Goal: Task Accomplishment & Management: Manage account settings

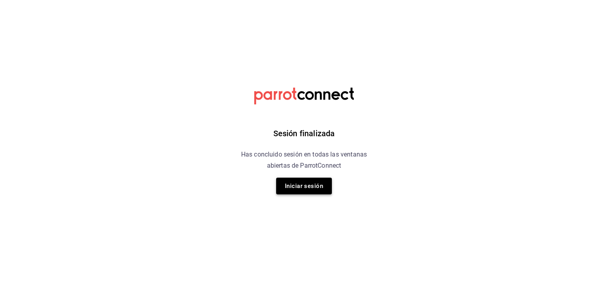
click at [299, 187] on button "Iniciar sesión" at bounding box center [304, 186] width 56 height 17
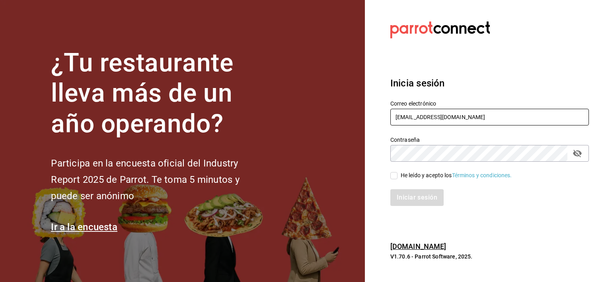
click at [421, 115] on input "belugacancun@gmail.com" at bounding box center [490, 117] width 199 height 17
type input "anima.pv@hotmail.com"
click at [392, 178] on input "He leído y acepto los Términos y condiciones." at bounding box center [394, 175] width 7 height 7
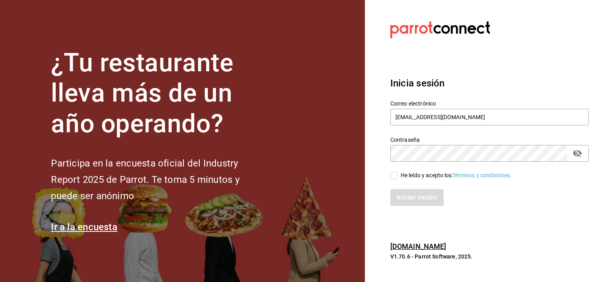
checkbox input "true"
click at [401, 197] on button "Iniciar sesión" at bounding box center [418, 197] width 54 height 17
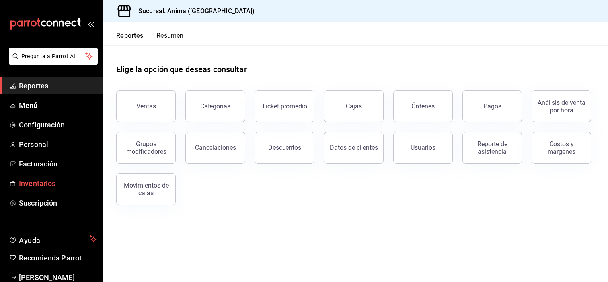
click at [41, 178] on span "Inventarios" at bounding box center [58, 183] width 78 height 11
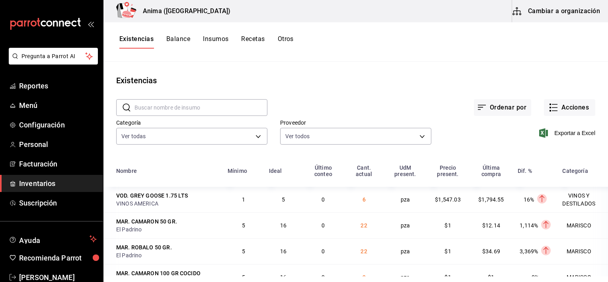
click at [370, 64] on main "Existencias ​ ​ Ordenar por Acciones Categoría Ver todas ab029dbf-d427-4930-b55…" at bounding box center [356, 169] width 505 height 215
click at [557, 107] on button "Acciones" at bounding box center [569, 107] width 51 height 17
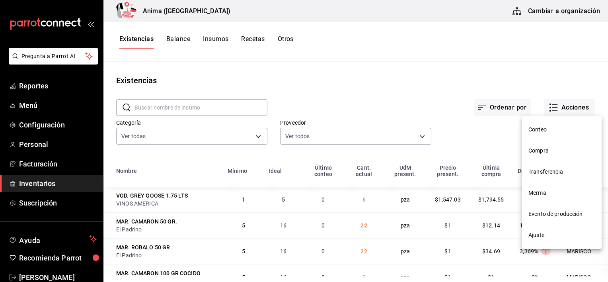
click at [538, 155] on li "Compra" at bounding box center [562, 150] width 80 height 21
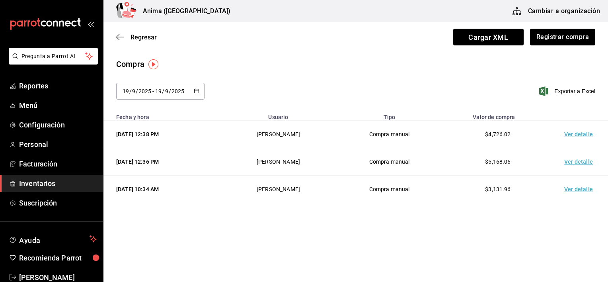
click at [123, 90] on input "19" at bounding box center [125, 91] width 7 height 6
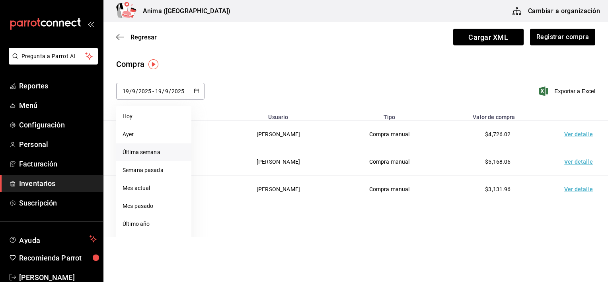
click at [131, 151] on li "Última semana" at bounding box center [153, 152] width 75 height 18
type input "[DATE]"
type input "14"
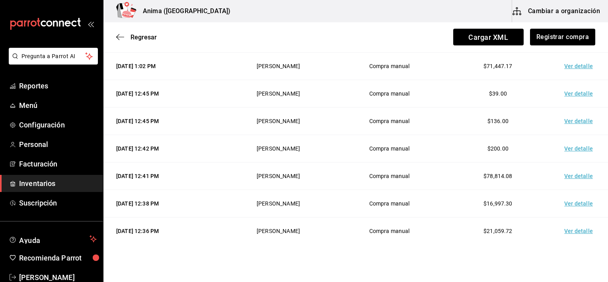
scroll to position [537, 0]
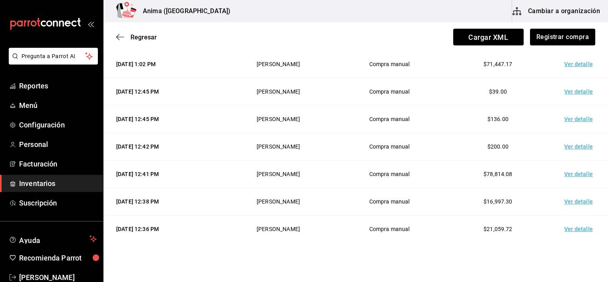
click at [570, 174] on td "Ver detalle" at bounding box center [581, 173] width 56 height 27
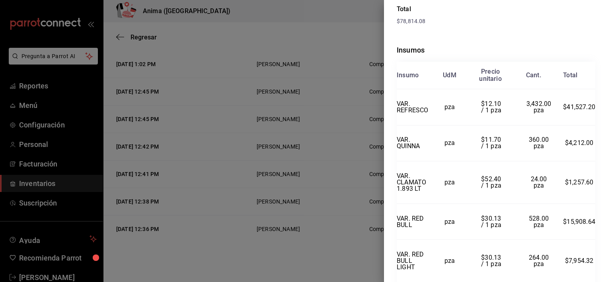
scroll to position [164, 0]
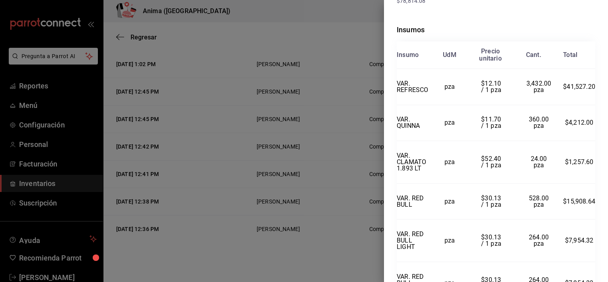
click at [328, 188] on div at bounding box center [304, 141] width 608 height 282
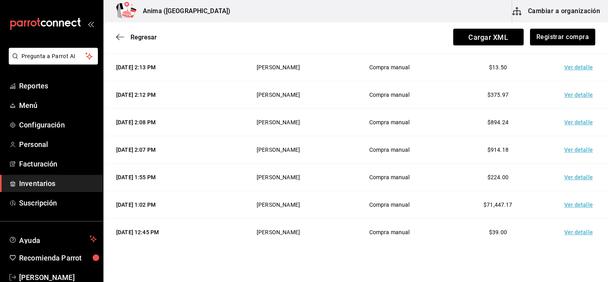
scroll to position [395, 0]
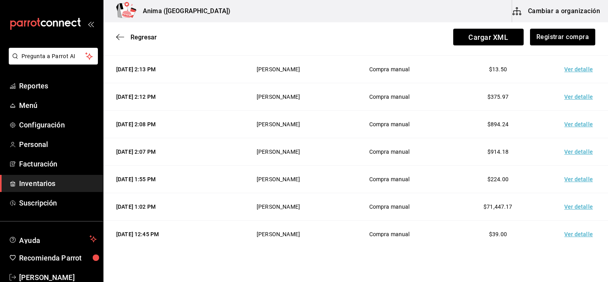
click at [570, 152] on td "Ver detalle" at bounding box center [581, 151] width 56 height 27
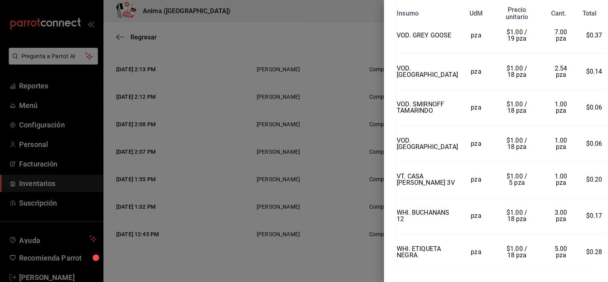
scroll to position [1900, 0]
click at [343, 135] on div at bounding box center [304, 141] width 608 height 282
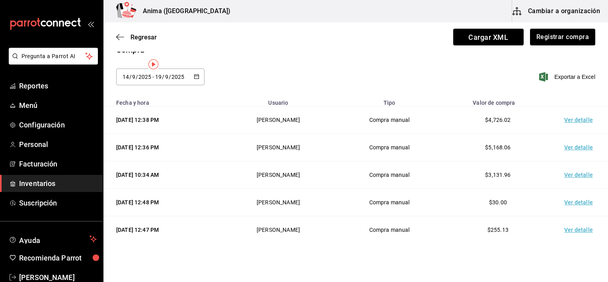
scroll to position [0, 0]
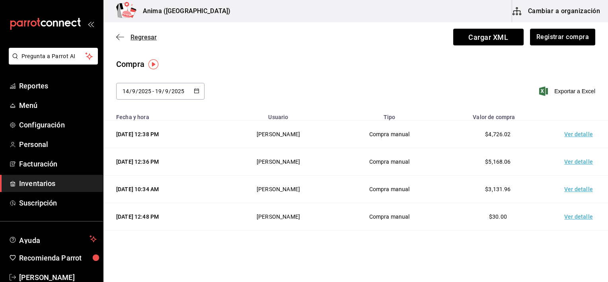
click at [124, 33] on span "Regresar" at bounding box center [136, 37] width 41 height 8
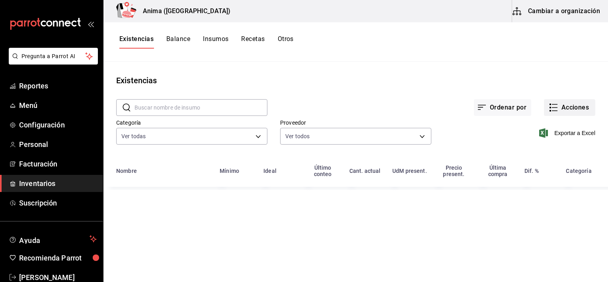
click at [573, 108] on button "Acciones" at bounding box center [569, 107] width 51 height 17
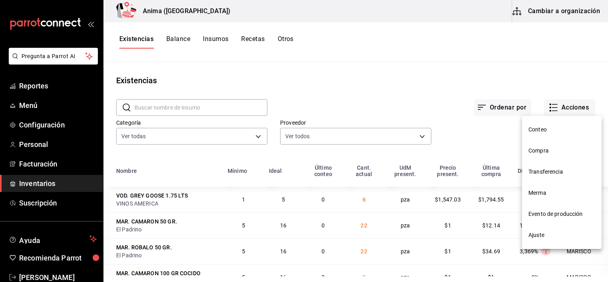
click at [537, 188] on li "Merma" at bounding box center [562, 192] width 80 height 21
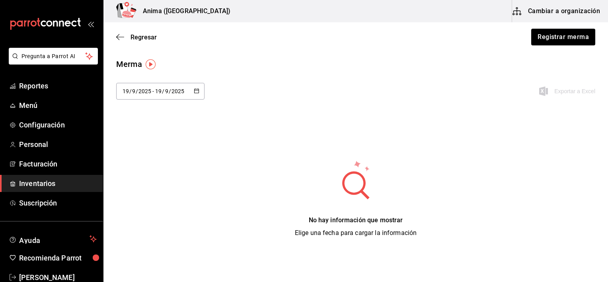
click at [129, 89] on span "/" at bounding box center [130, 91] width 2 height 6
click at [140, 151] on li "Última semana" at bounding box center [153, 152] width 75 height 18
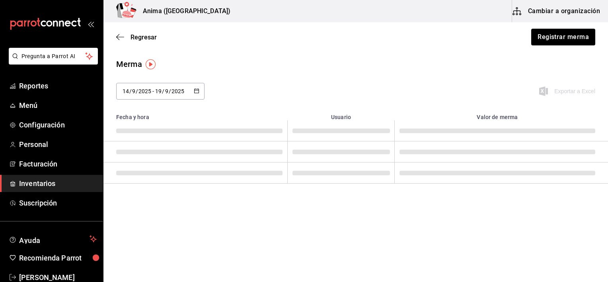
type input "[DATE]"
type input "14"
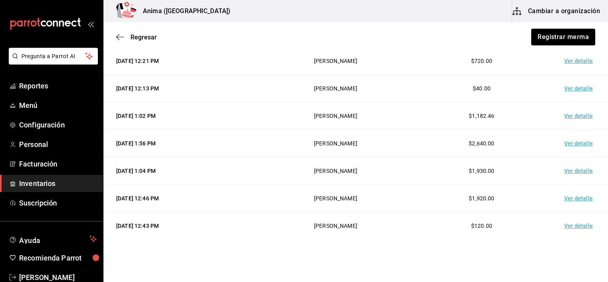
scroll to position [76, 0]
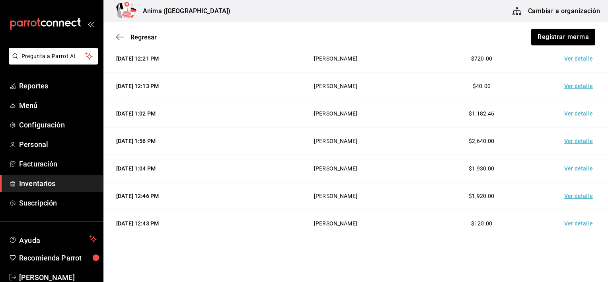
click at [569, 166] on td "Ver detalle" at bounding box center [581, 168] width 56 height 27
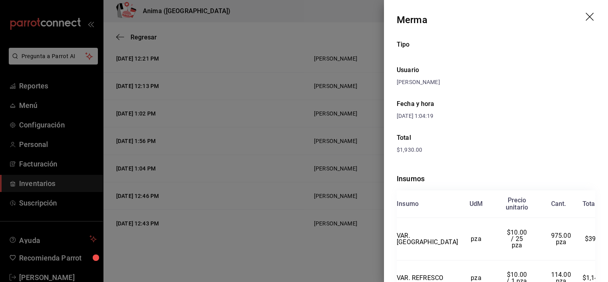
click at [282, 105] on div at bounding box center [304, 141] width 608 height 282
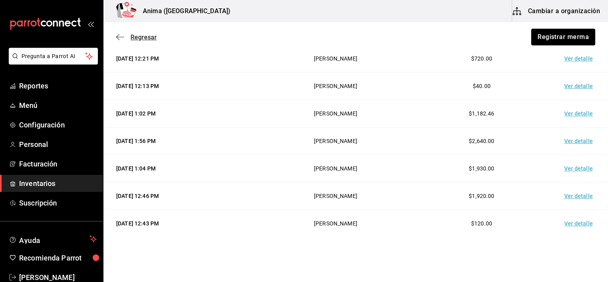
click at [121, 40] on icon "button" at bounding box center [120, 36] width 8 height 7
